Goal: Task Accomplishment & Management: Complete application form

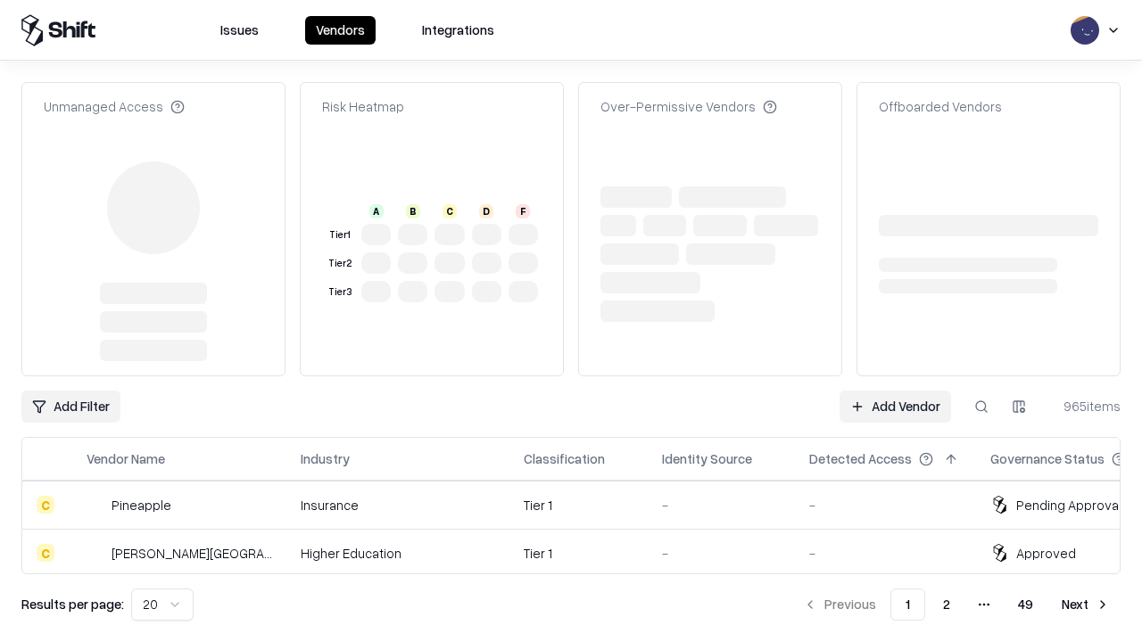
click at [895, 391] on link "Add Vendor" at bounding box center [896, 407] width 112 height 32
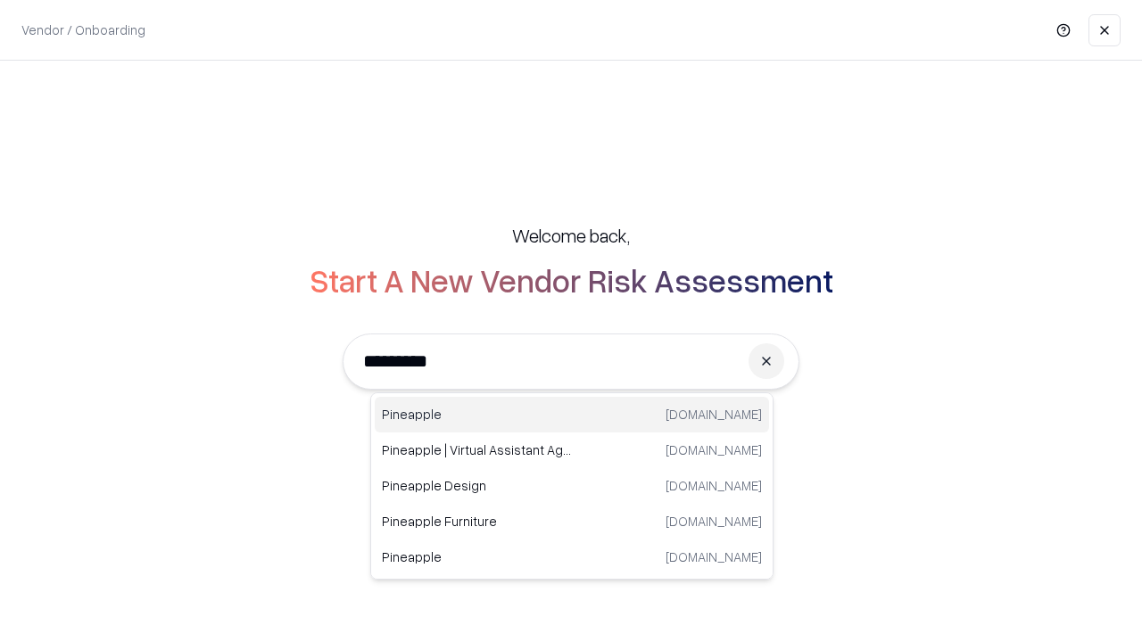
click at [572, 415] on div "Pineapple [DOMAIN_NAME]" at bounding box center [572, 415] width 394 height 36
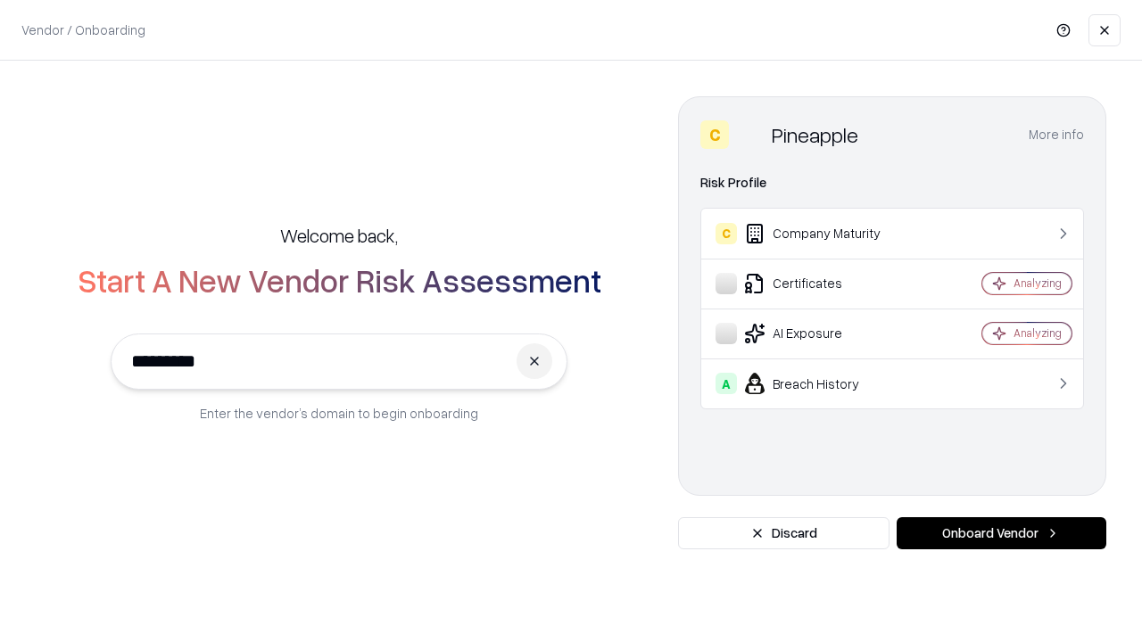
type input "*********"
click at [1001, 534] on button "Onboard Vendor" at bounding box center [1002, 533] width 210 height 32
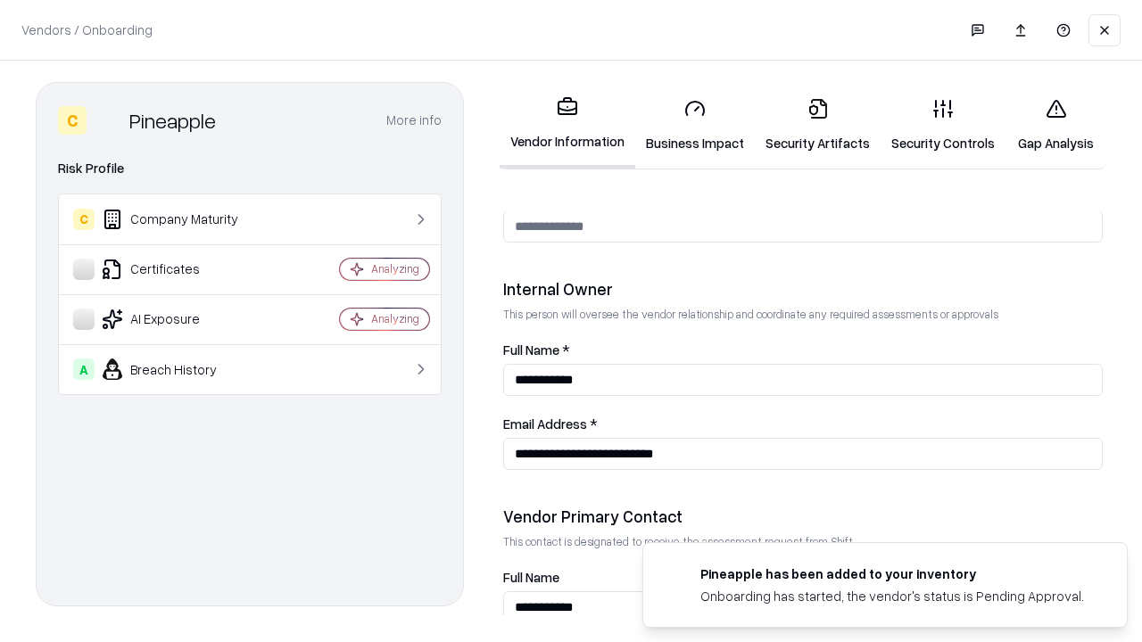
scroll to position [924, 0]
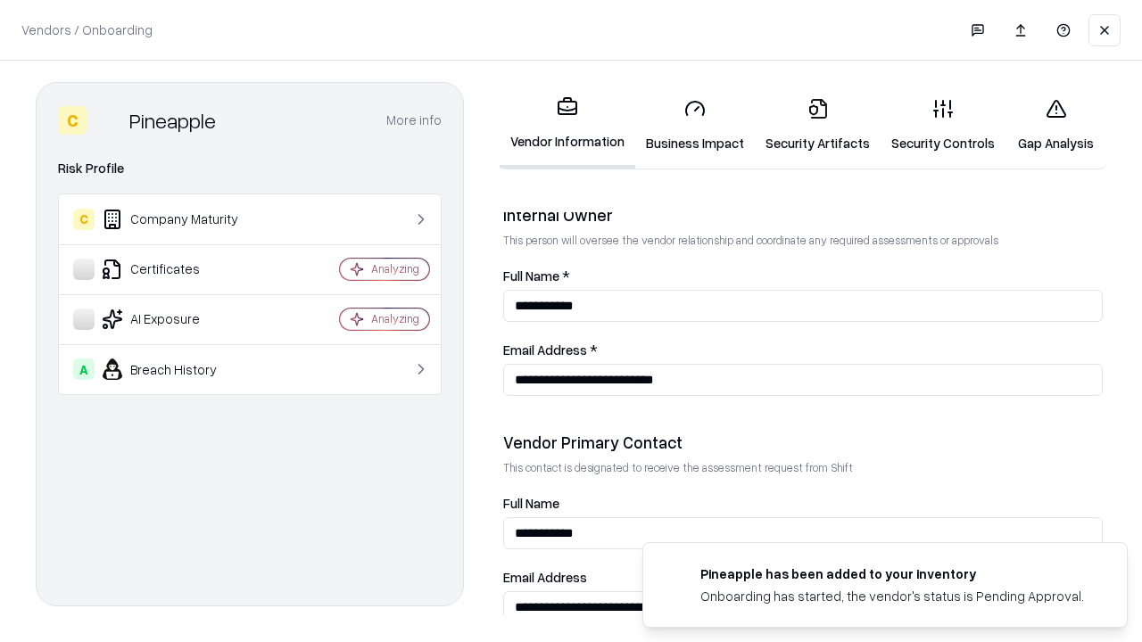
click at [817, 125] on link "Security Artifacts" at bounding box center [818, 125] width 126 height 83
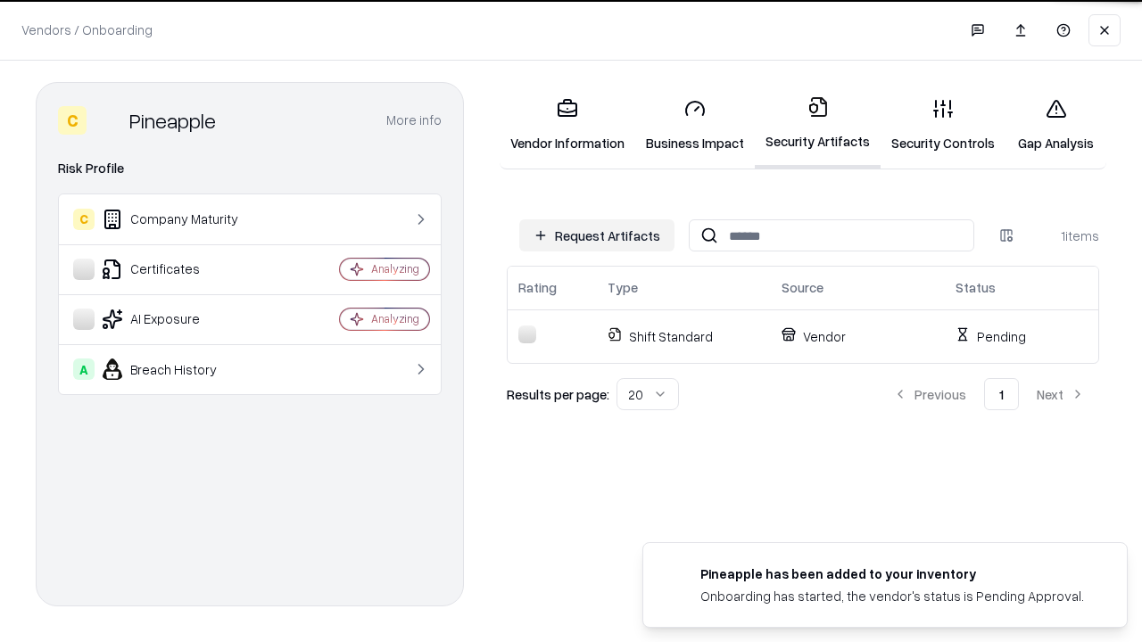
click at [597, 236] on button "Request Artifacts" at bounding box center [596, 235] width 155 height 32
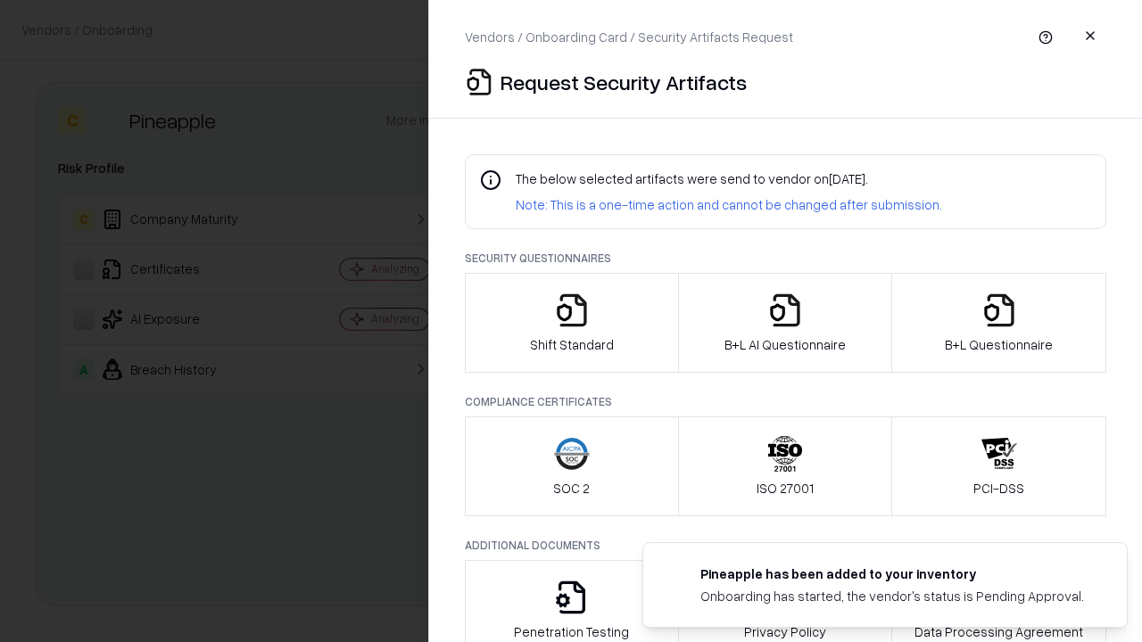
click at [998, 323] on icon "button" at bounding box center [999, 311] width 36 height 36
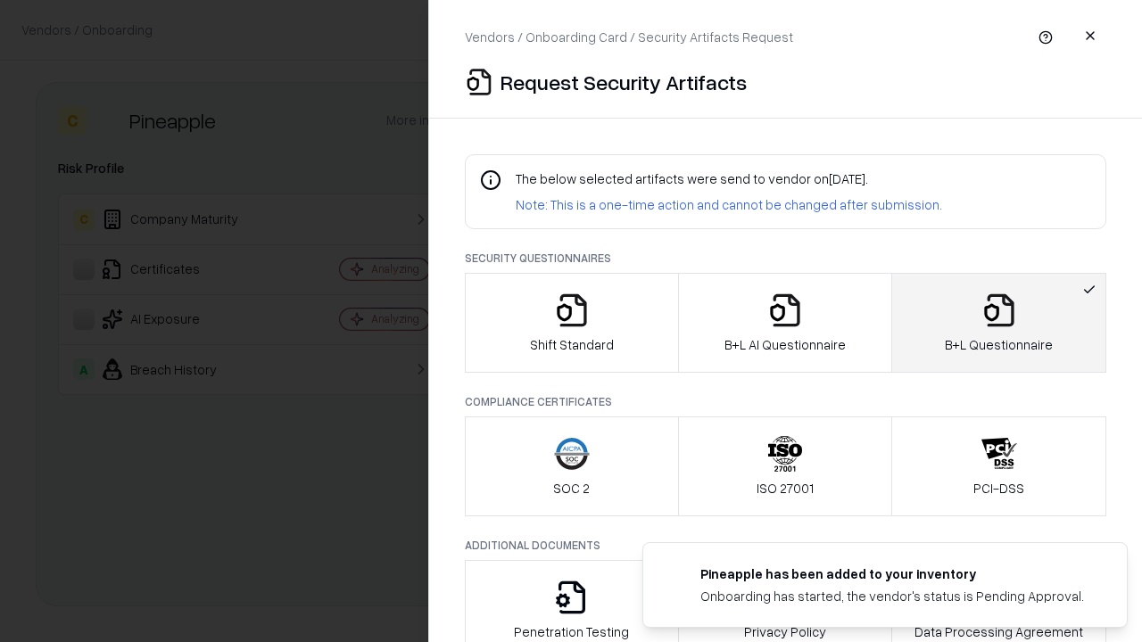
click at [784, 323] on icon "button" at bounding box center [785, 311] width 36 height 36
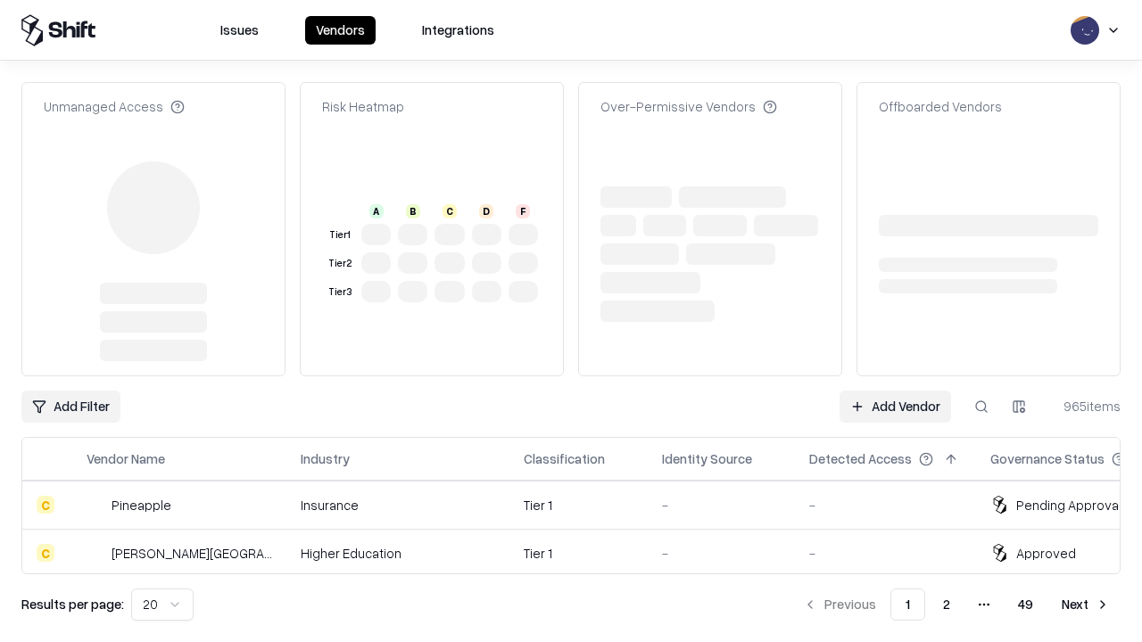
click at [895, 391] on link "Add Vendor" at bounding box center [896, 407] width 112 height 32
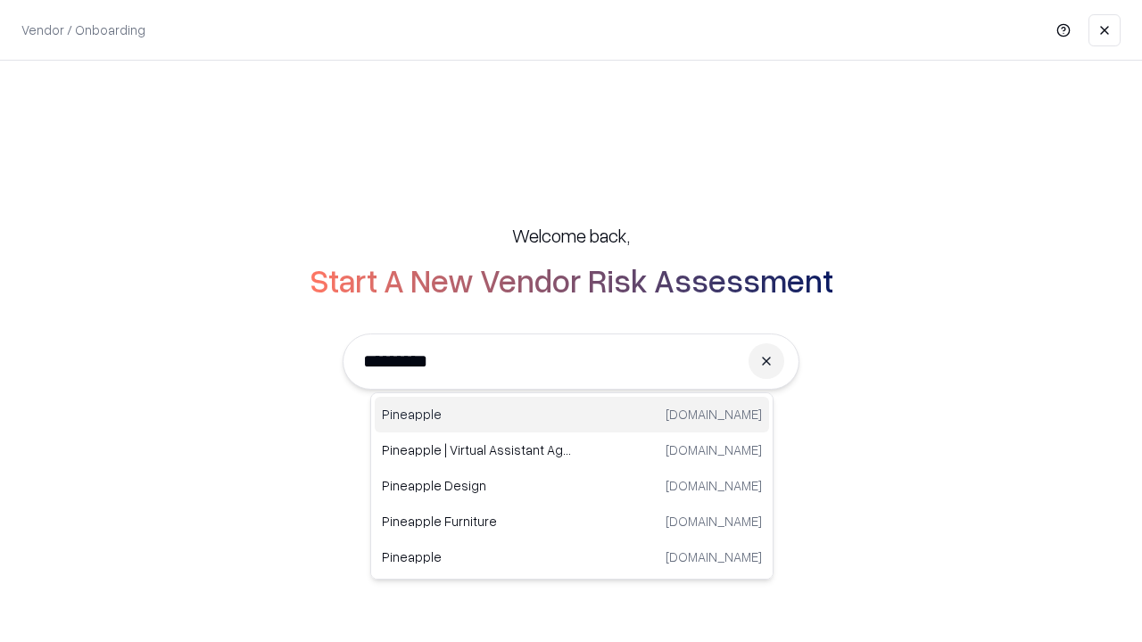
click at [572, 415] on div "Pineapple [DOMAIN_NAME]" at bounding box center [572, 415] width 394 height 36
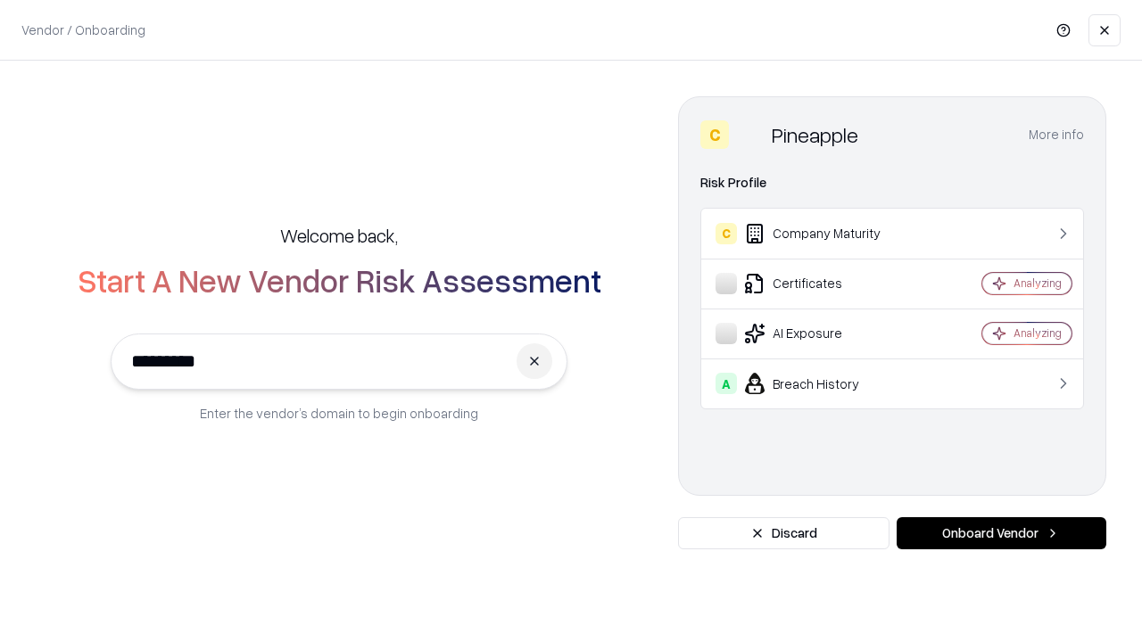
type input "*********"
click at [1001, 534] on button "Onboard Vendor" at bounding box center [1002, 533] width 210 height 32
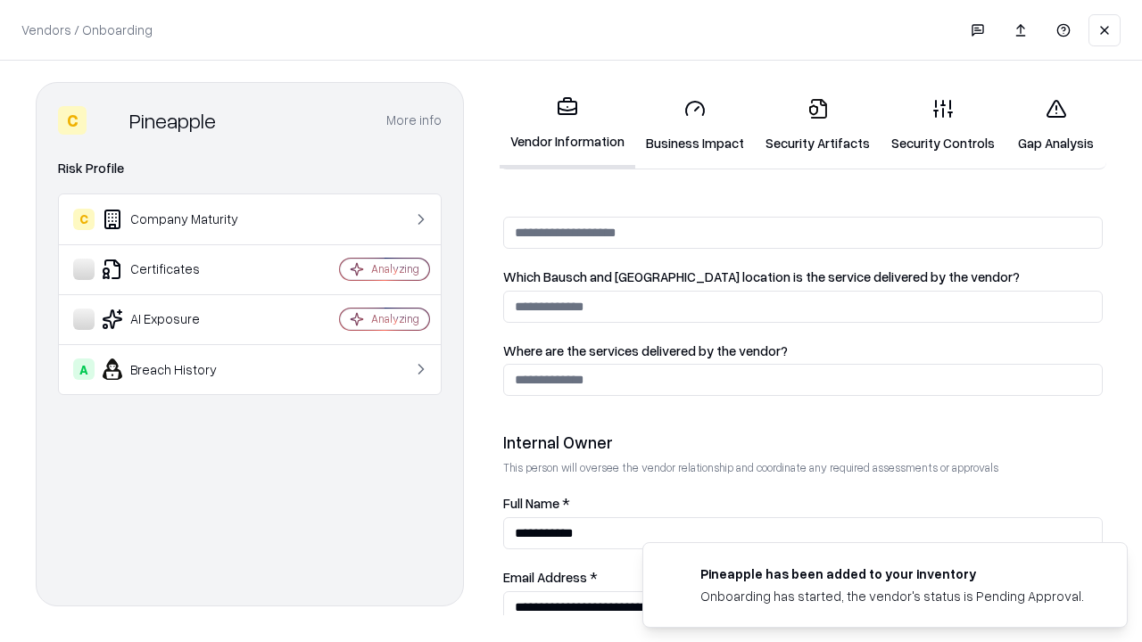
scroll to position [924, 0]
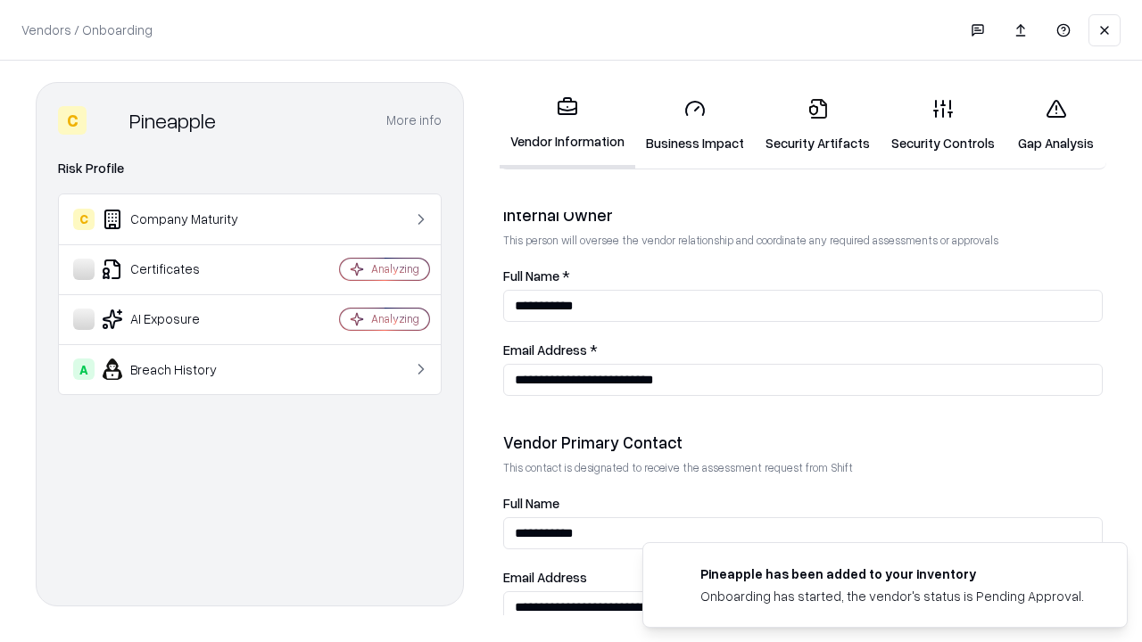
click at [1055, 125] on link "Gap Analysis" at bounding box center [1055, 125] width 101 height 83
